Goal: Task Accomplishment & Management: Complete application form

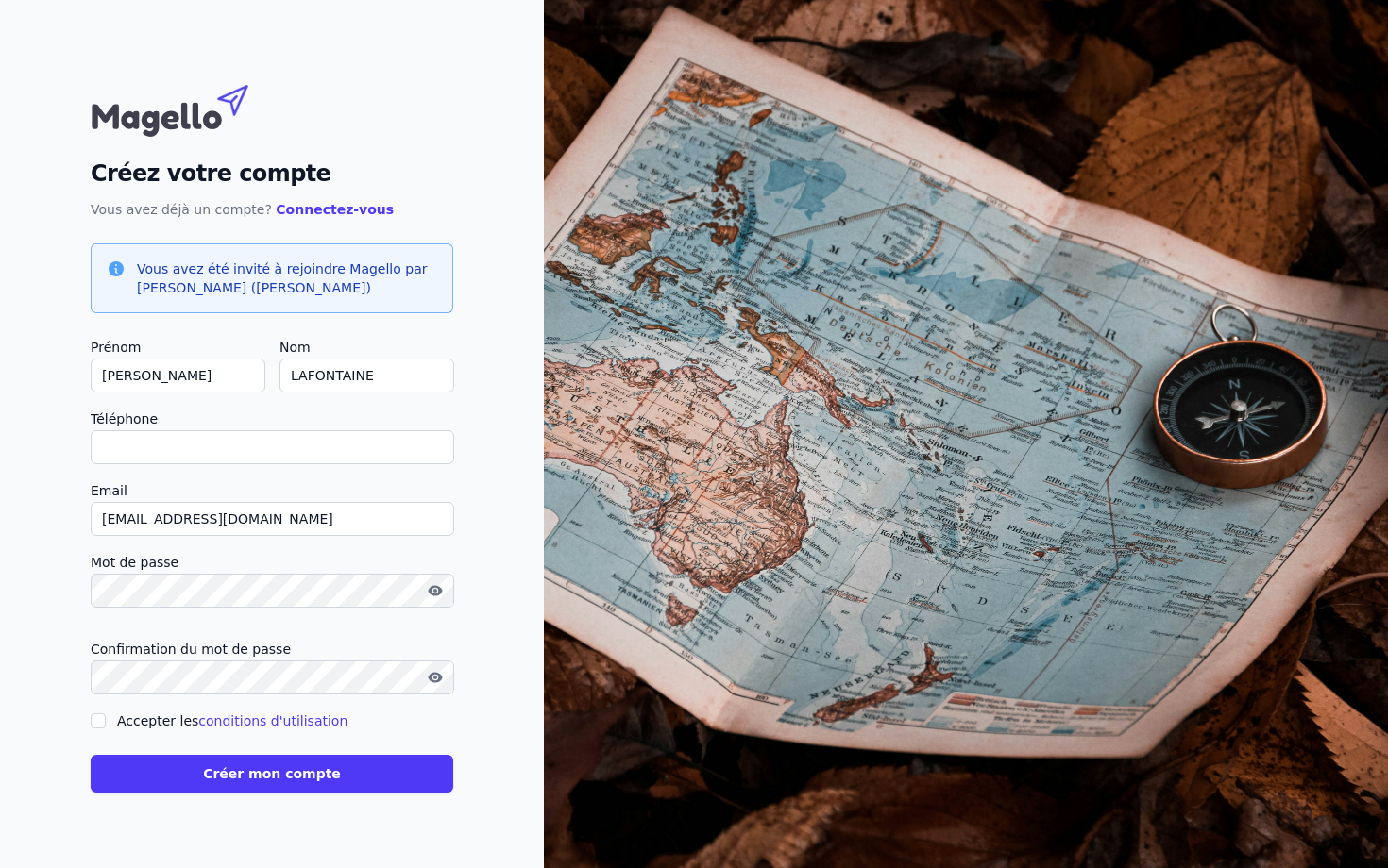
type input "+"
checkbox input "false"
type input "[PHONE_NUMBER]"
click at [296, 776] on button "Créer mon compte" at bounding box center [272, 774] width 363 height 38
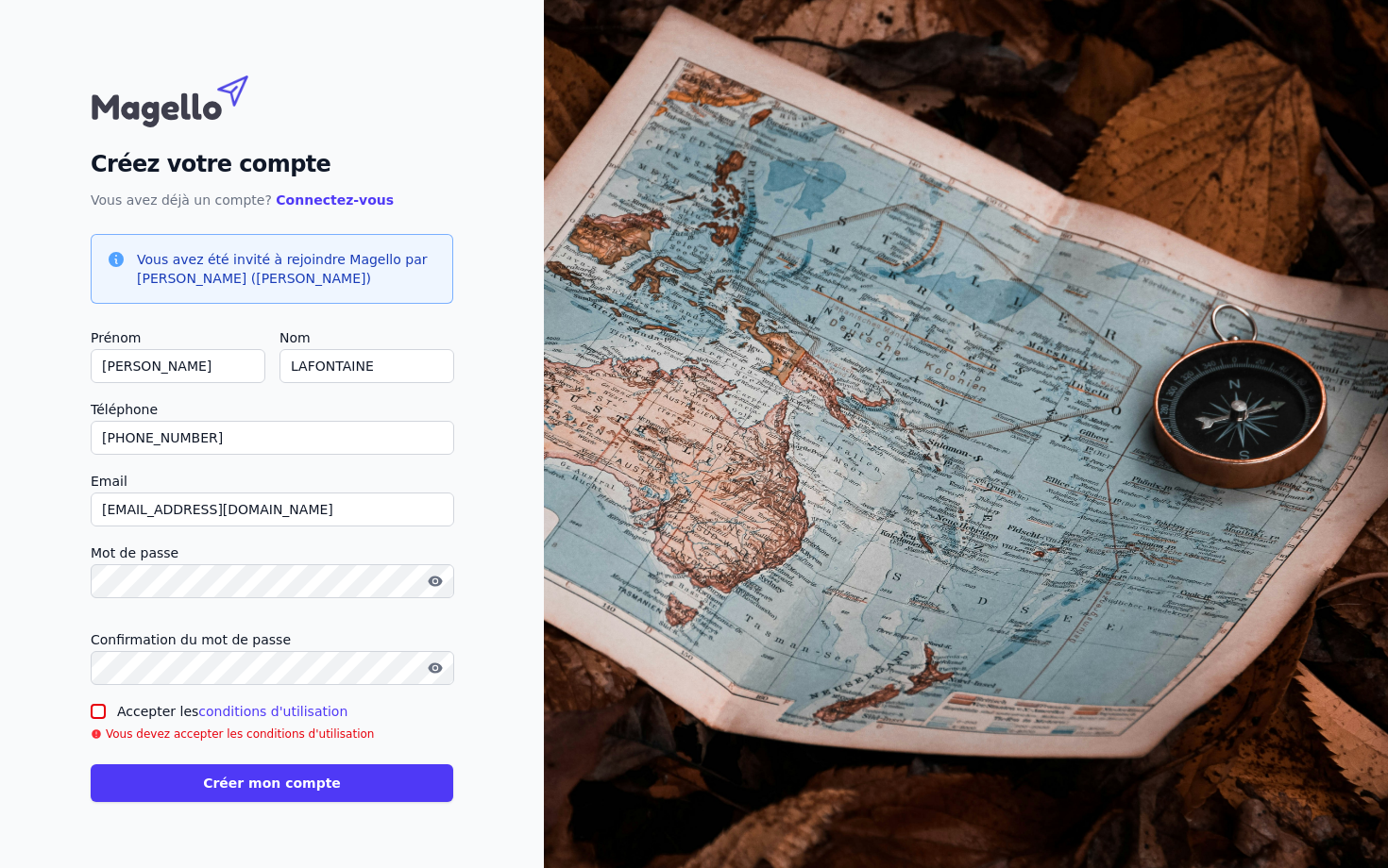
drag, startPoint x: 100, startPoint y: 709, endPoint x: 115, endPoint y: 713, distance: 15.5
click at [101, 709] on input "Accepter les conditions d'utilisation" at bounding box center [97, 711] width 15 height 15
checkbox input "true"
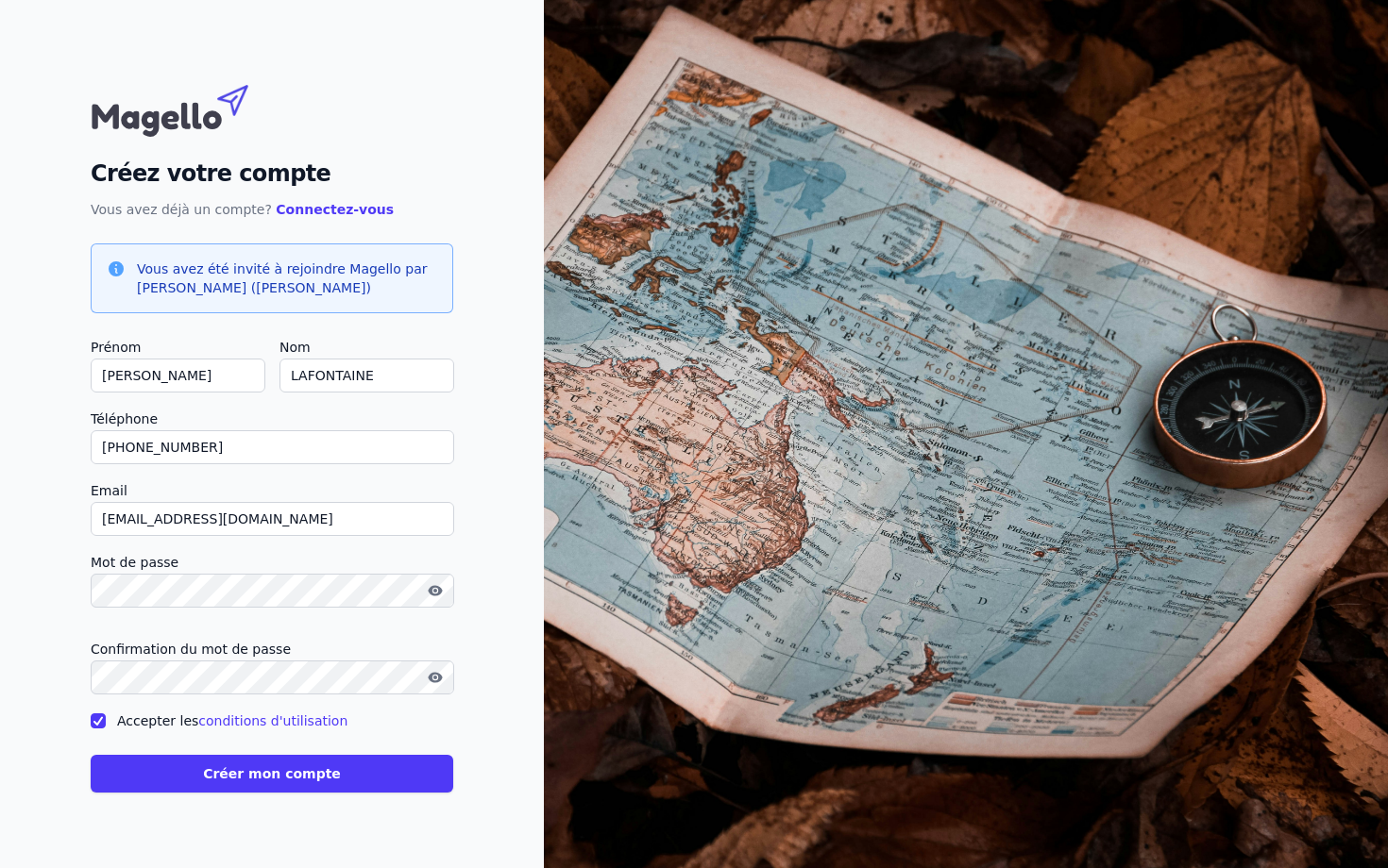
click at [273, 768] on button "Créer mon compte" at bounding box center [272, 774] width 363 height 38
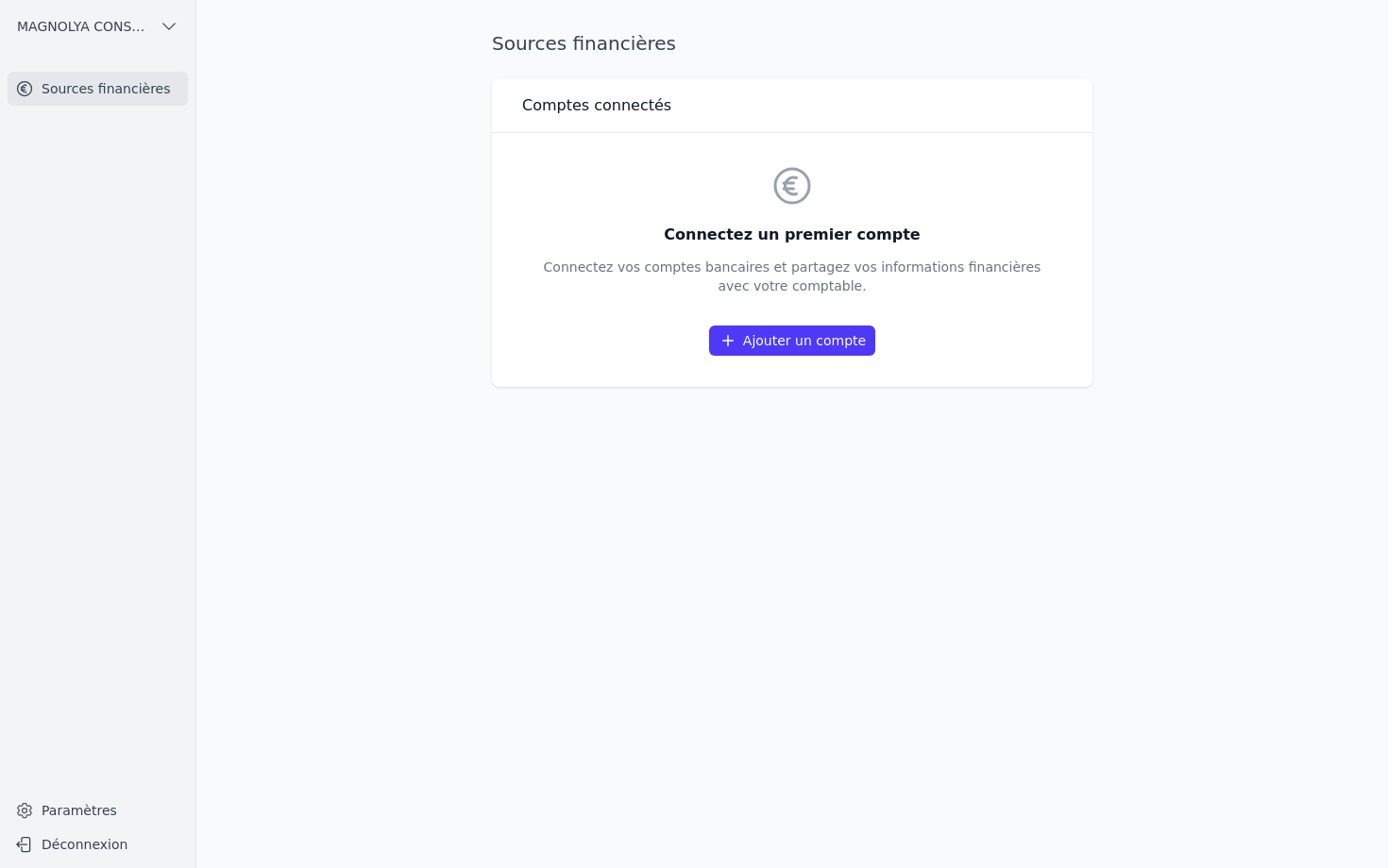
click at [806, 340] on link "Ajouter un compte" at bounding box center [792, 340] width 167 height 30
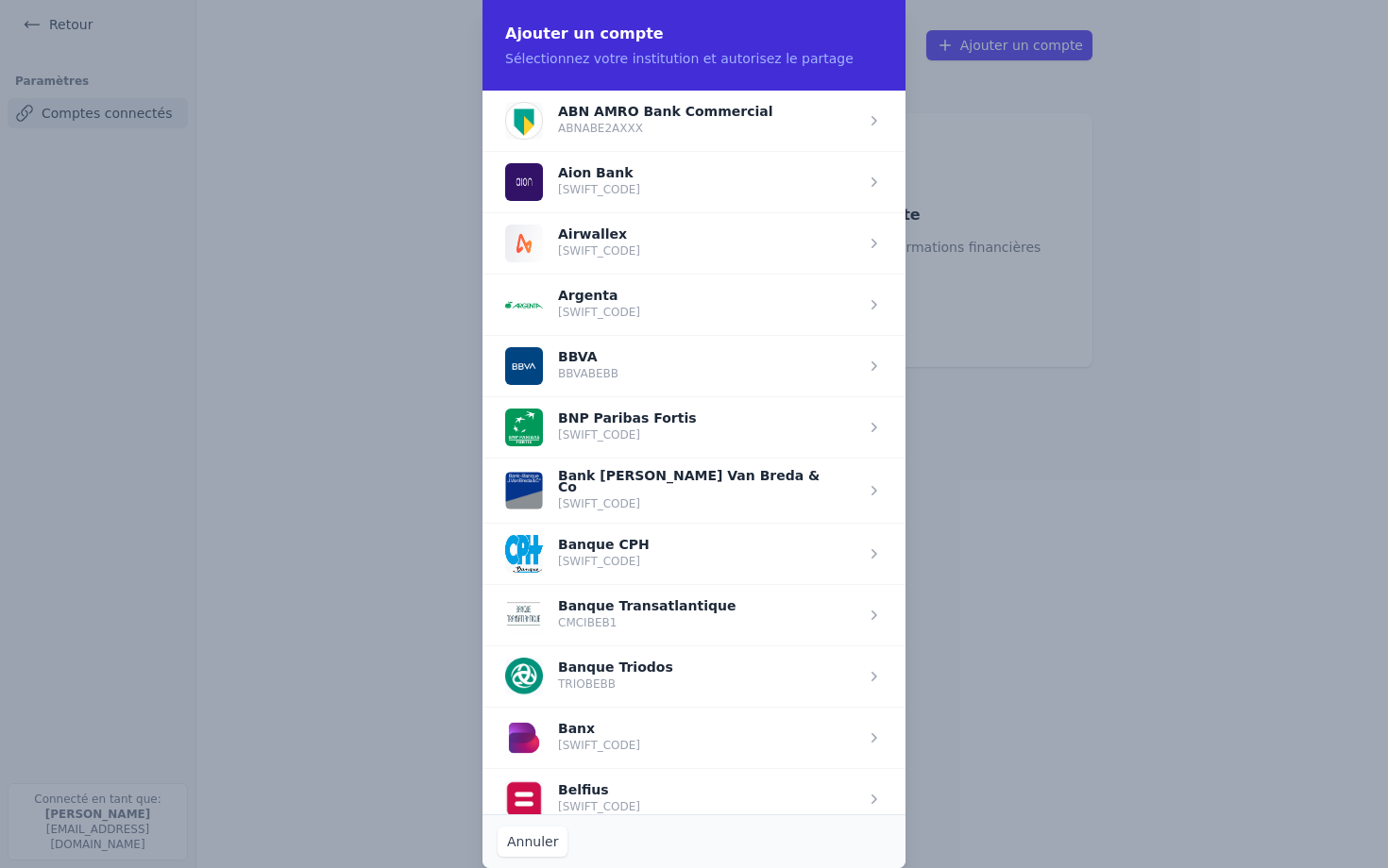
click at [621, 791] on span "button" at bounding box center [694, 798] width 423 height 62
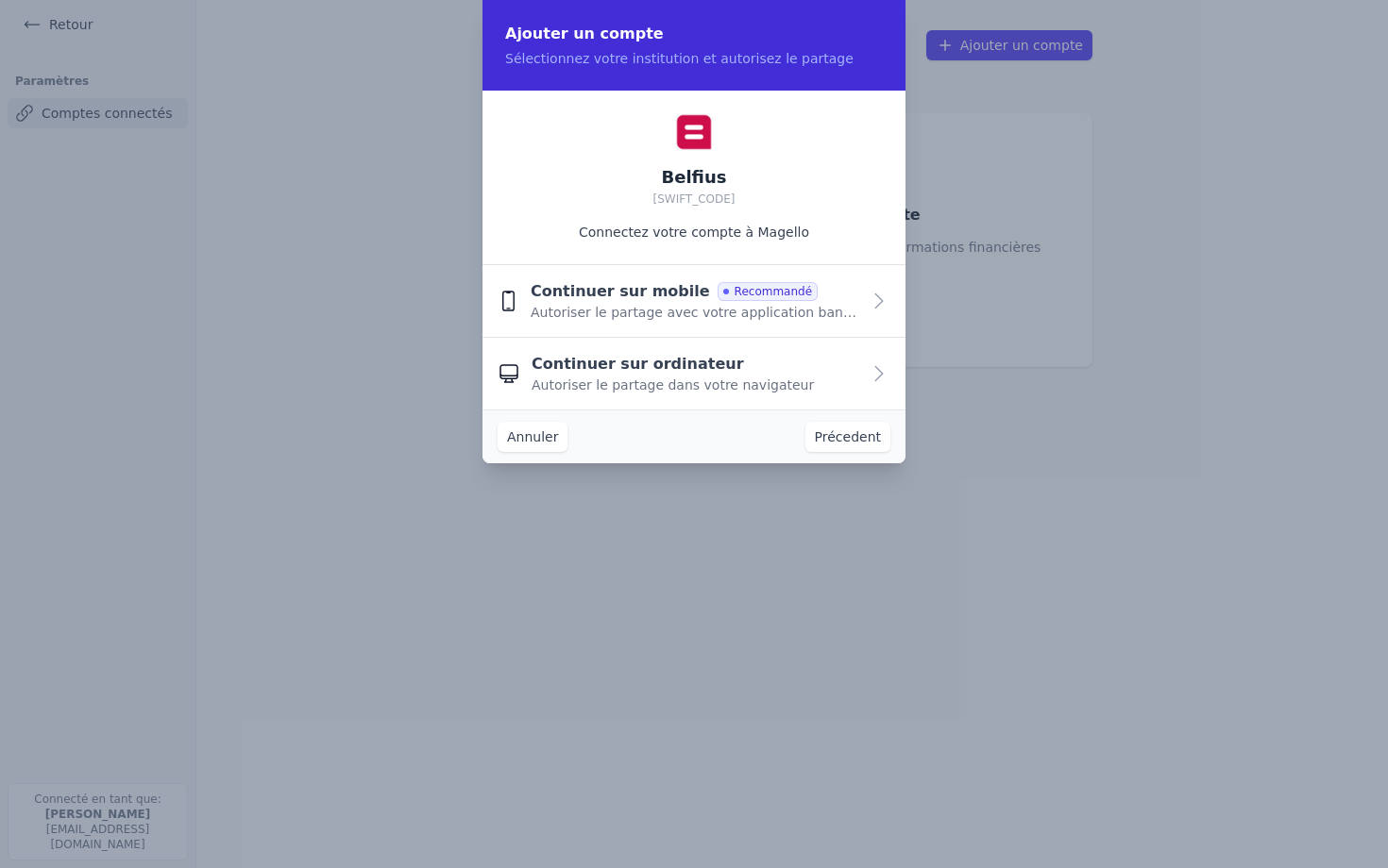
click at [503, 302] on icon "button" at bounding box center [508, 301] width 11 height 19
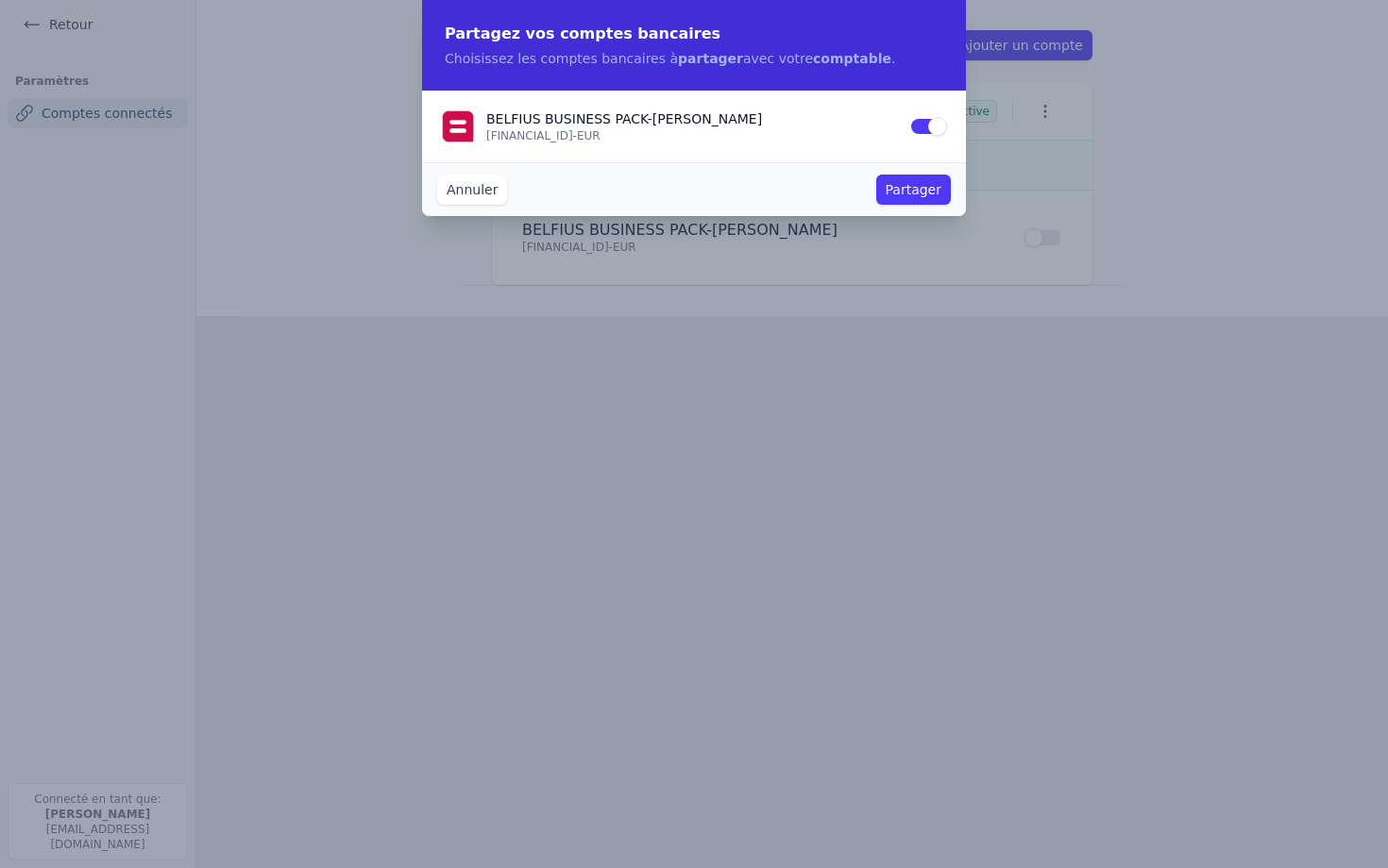
click at [908, 193] on button "Partager" at bounding box center [914, 189] width 74 height 30
